Goal: Obtain resource: Obtain resource

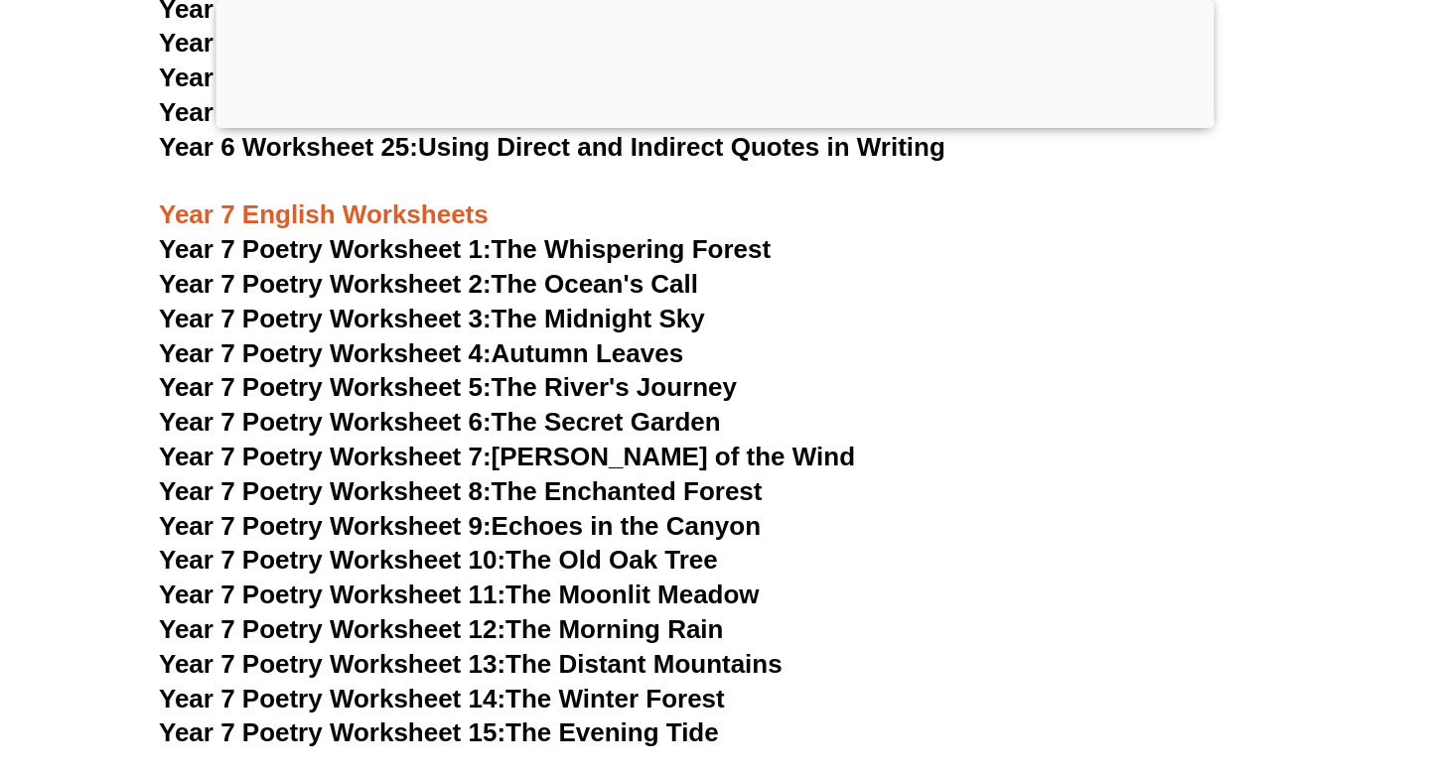
scroll to position [12424, 0]
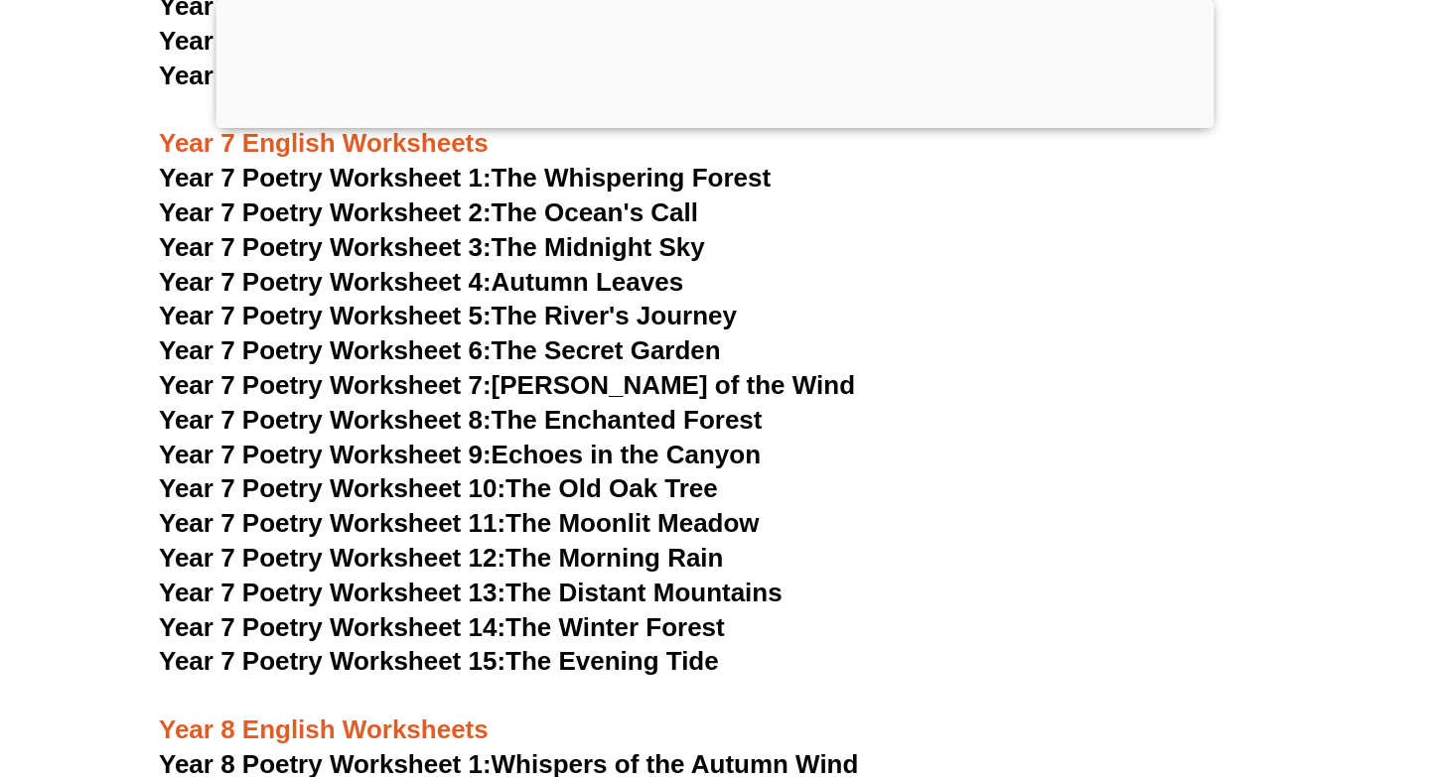
click at [426, 370] on span "Year 7 Poetry Worksheet 7:" at bounding box center [325, 385] width 333 height 30
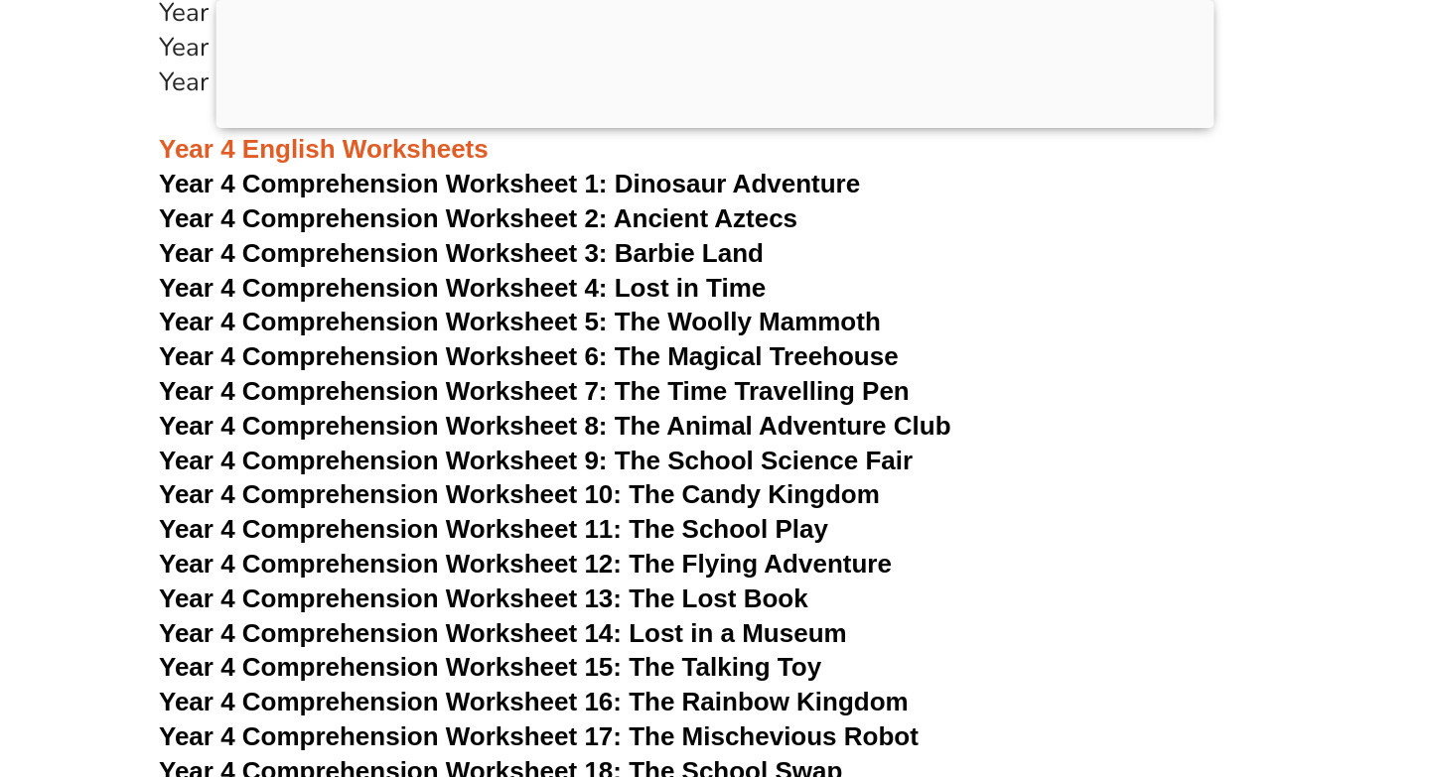
scroll to position [7947, 0]
click at [326, 379] on span "Year 4 Comprehension Worksheet 7: The Time Travelling Pen" at bounding box center [534, 390] width 750 height 30
click at [704, 493] on span "Year 4 Comprehension Worksheet 10: The Candy Kingdom" at bounding box center [519, 493] width 721 height 30
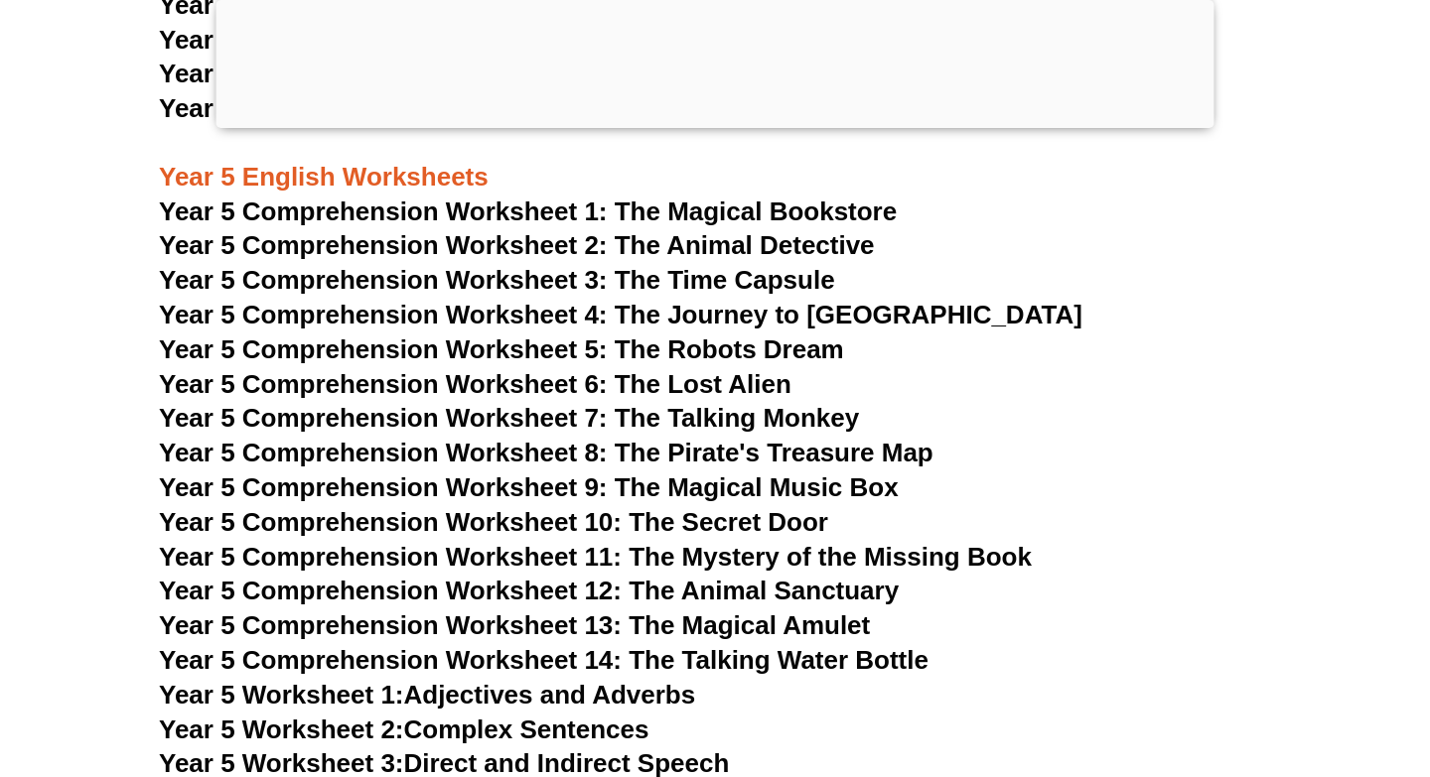
scroll to position [9421, 0]
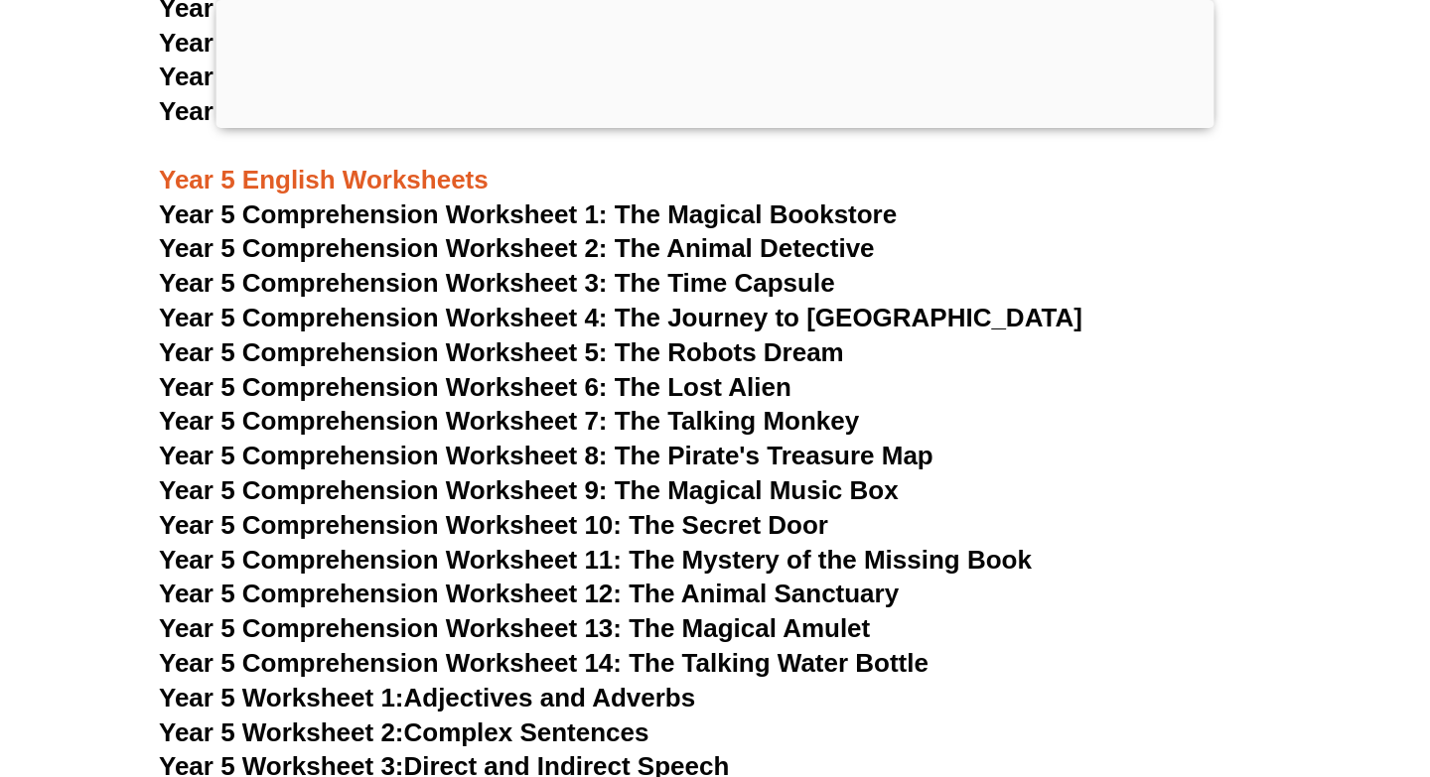
click at [624, 384] on span "Year 5 Comprehension Worksheet 6: The Lost Alien" at bounding box center [475, 387] width 632 height 30
